Goal: Information Seeking & Learning: Stay updated

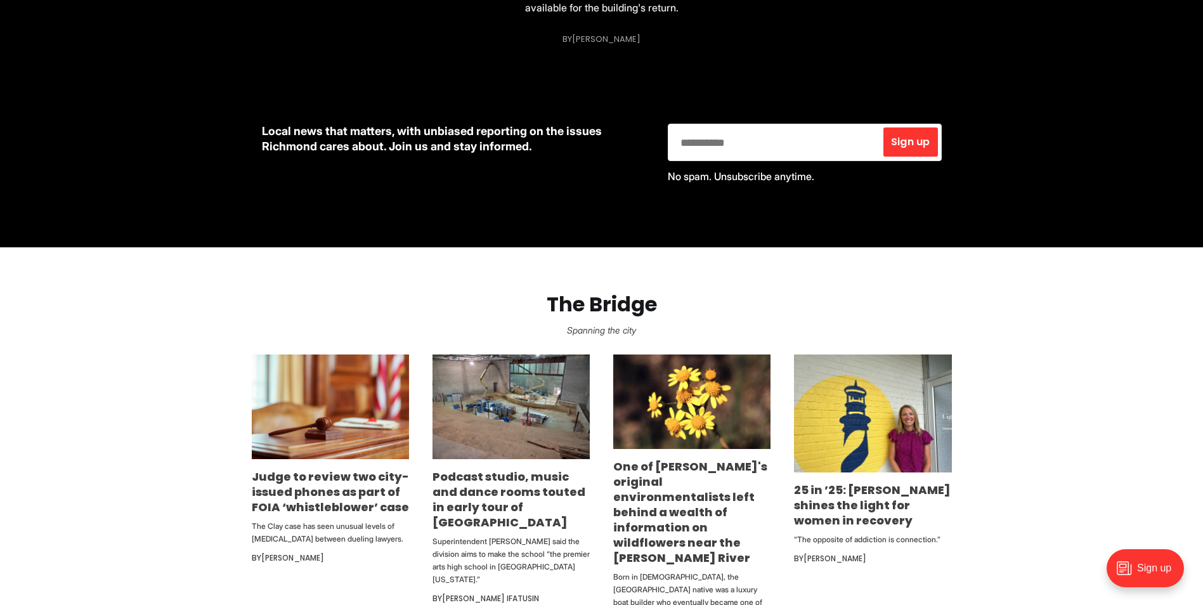
scroll to position [571, 0]
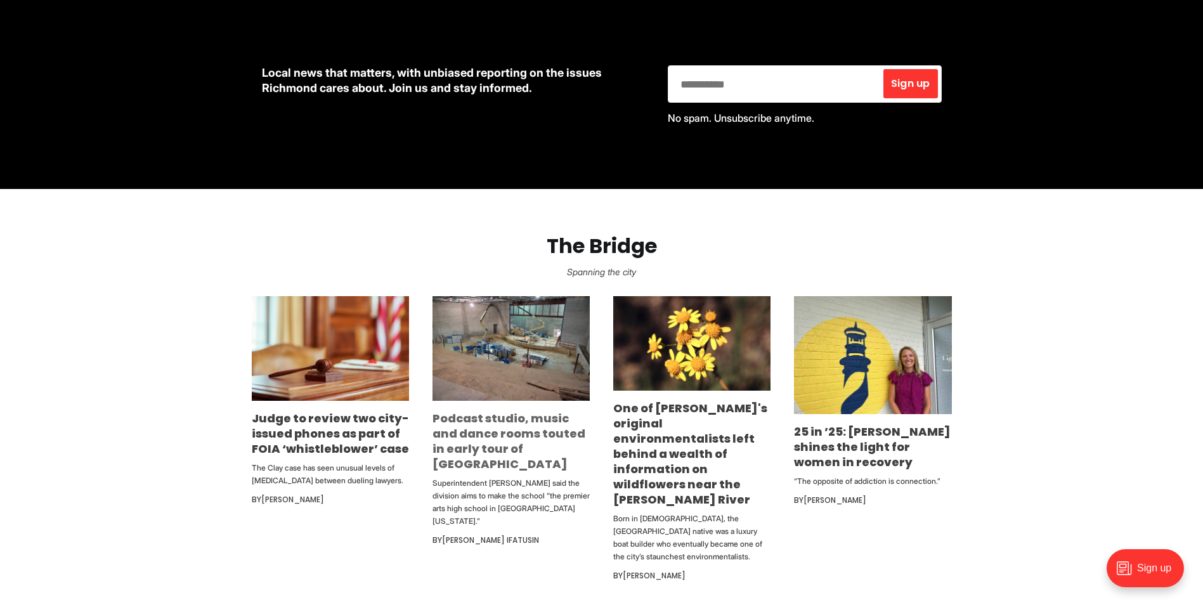
drag, startPoint x: 535, startPoint y: 454, endPoint x: 459, endPoint y: 439, distance: 77.6
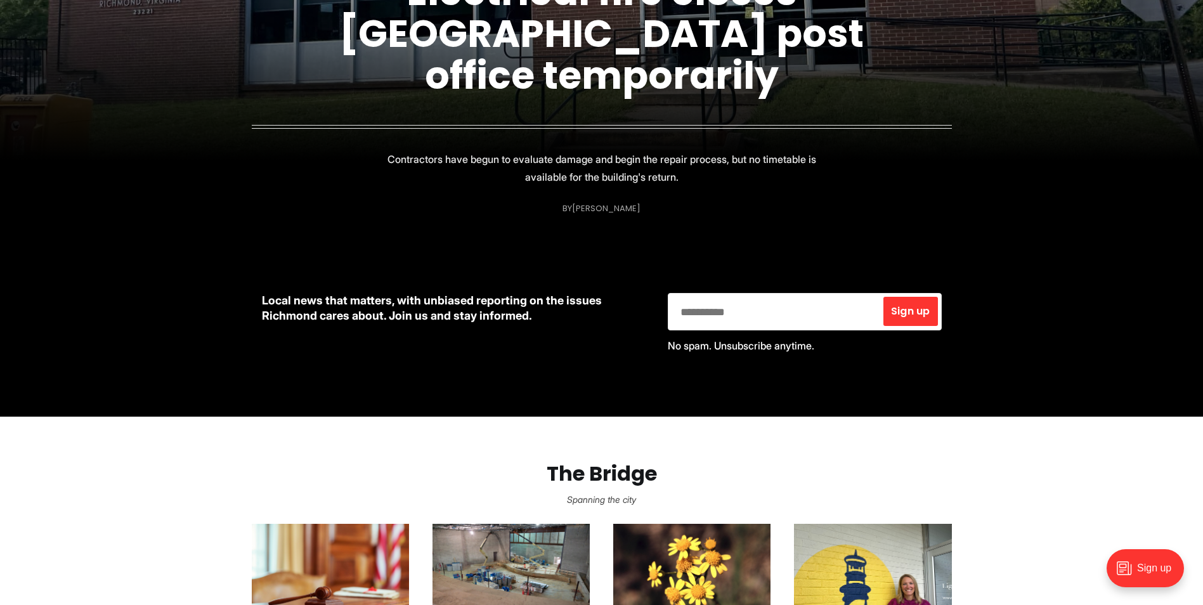
scroll to position [0, 0]
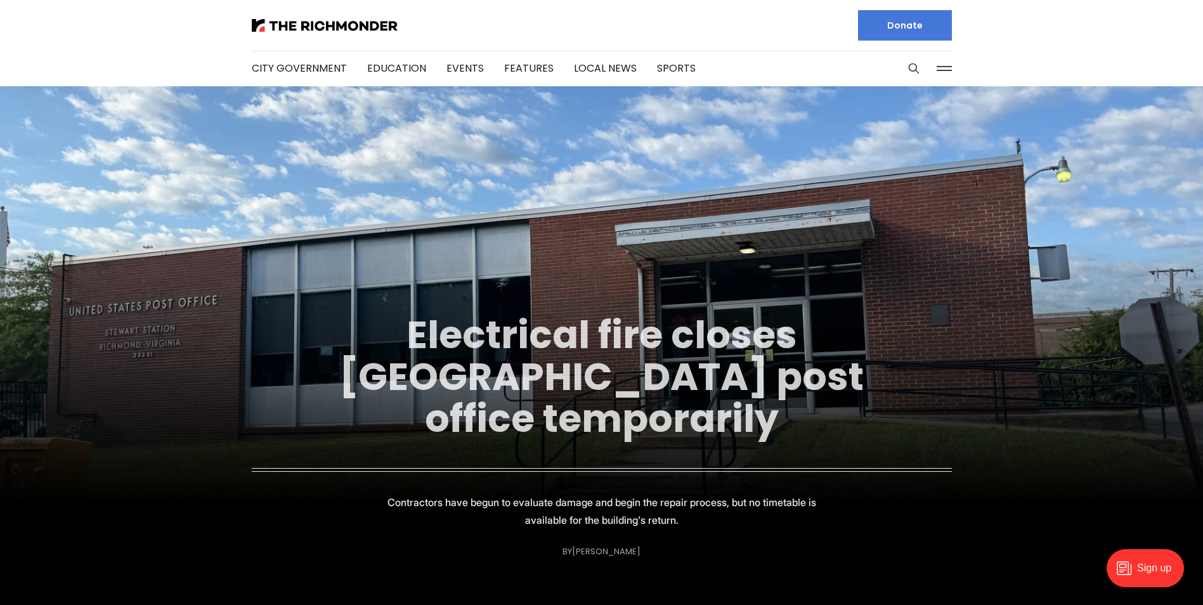
click at [533, 325] on link "Electrical fire closes [GEOGRAPHIC_DATA] post office temporarily" at bounding box center [601, 376] width 525 height 137
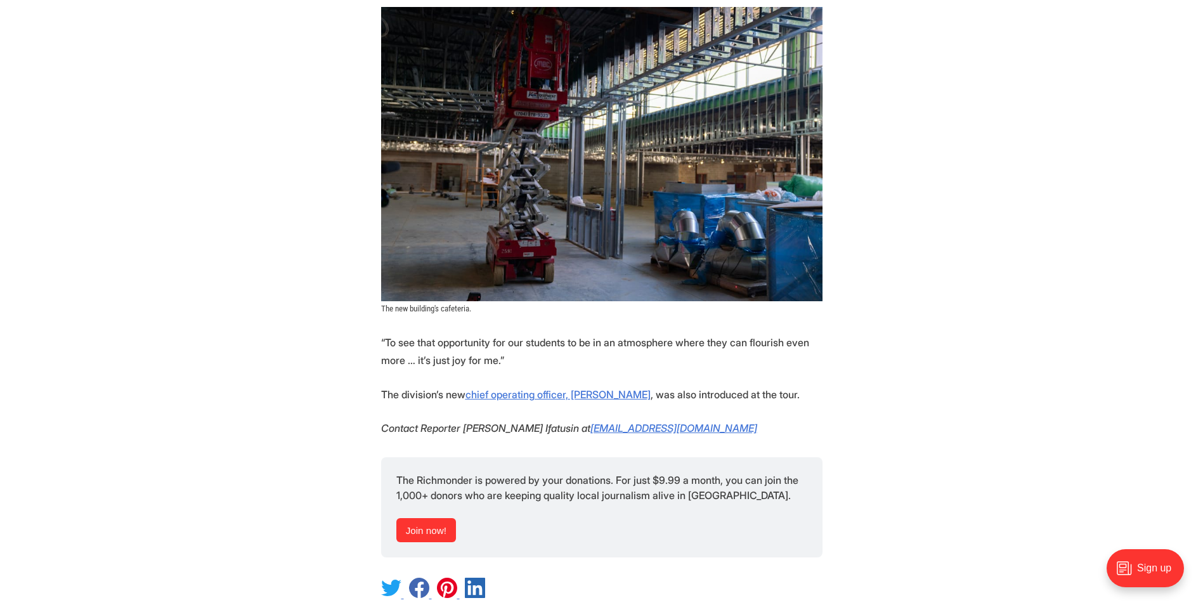
scroll to position [2601, 0]
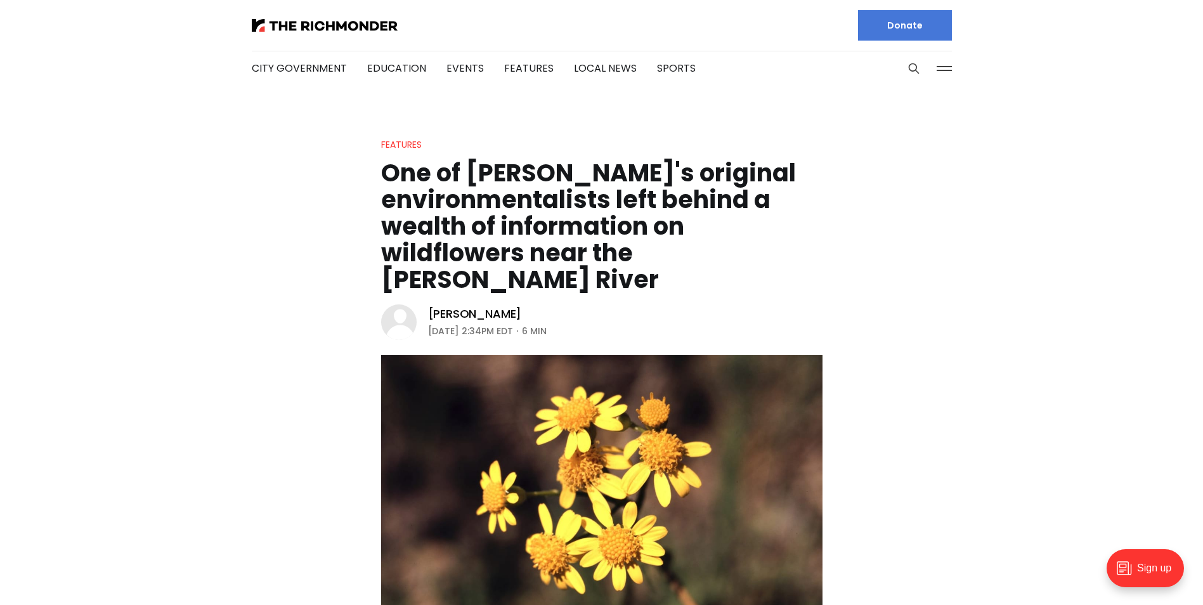
drag, startPoint x: 216, startPoint y: 377, endPoint x: 270, endPoint y: 200, distance: 185.2
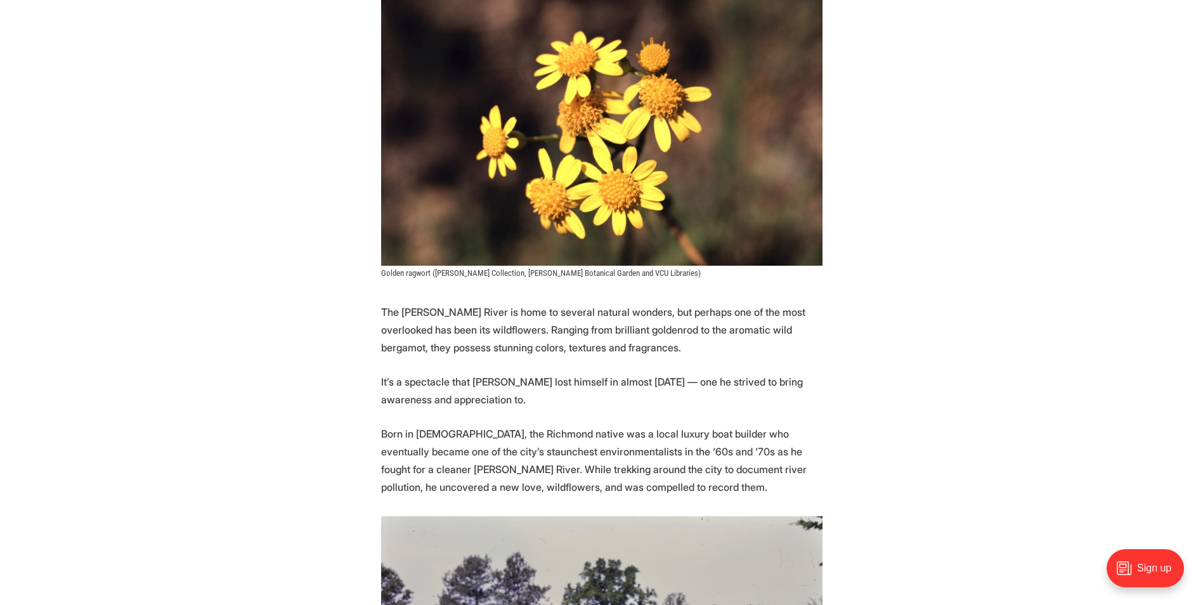
scroll to position [444, 0]
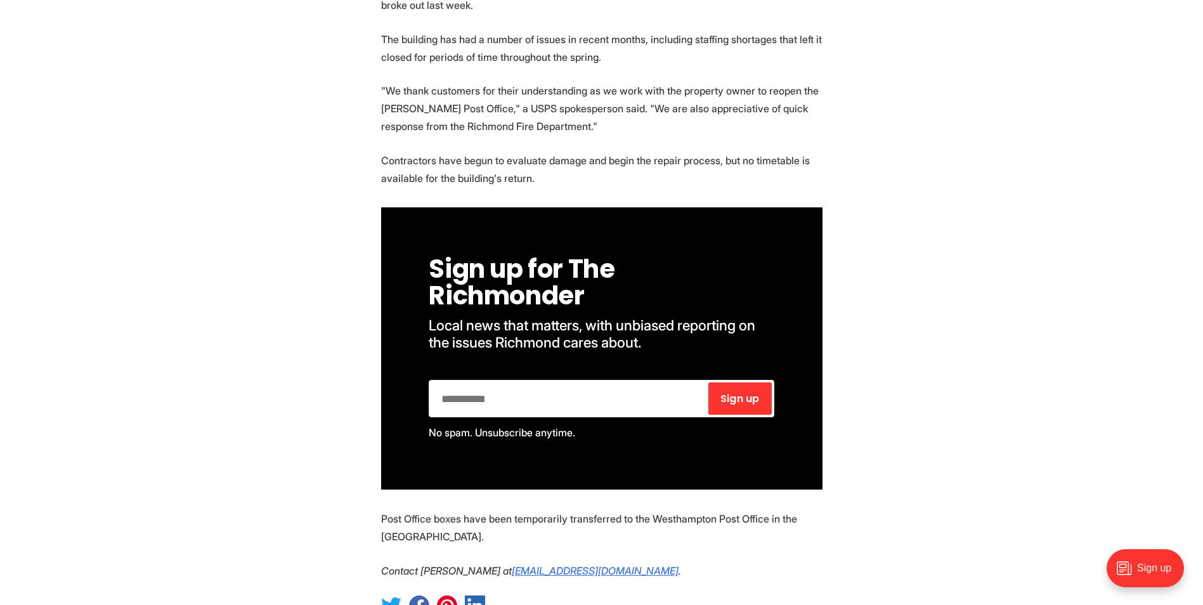
scroll to position [761, 0]
